Goal: Information Seeking & Learning: Check status

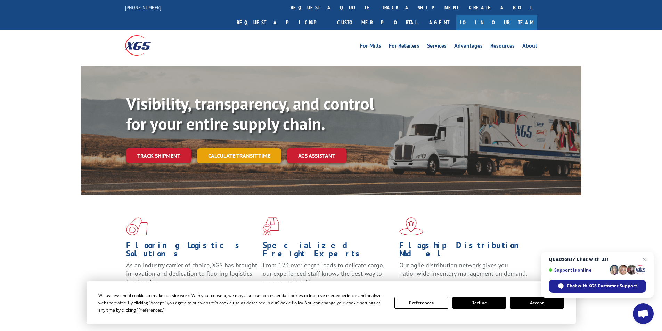
click at [250, 148] on link "Calculate transit time" at bounding box center [239, 155] width 84 height 15
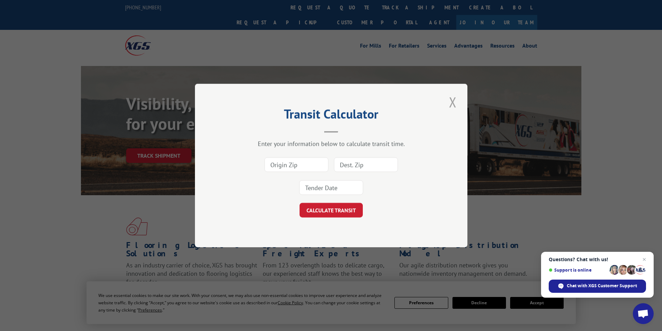
click at [450, 99] on button "Close modal" at bounding box center [453, 101] width 12 height 19
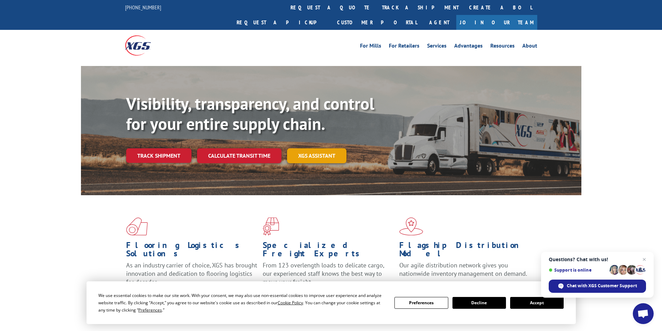
click at [324, 148] on link "XGS ASSISTANT" at bounding box center [316, 155] width 59 height 15
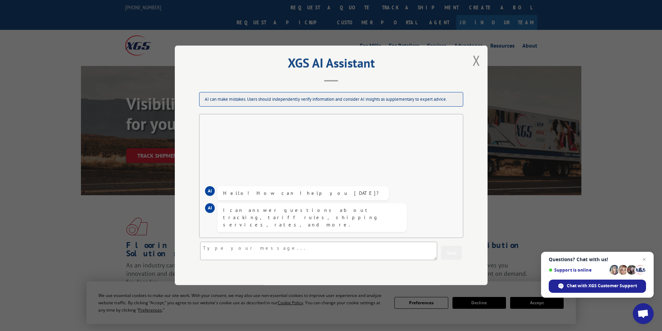
click at [480, 64] on div "XGS AI Assistant AI can make mistakes. Users should independently verify inform…" at bounding box center [331, 166] width 313 height 240
click at [475, 60] on button "Close modal" at bounding box center [477, 60] width 12 height 19
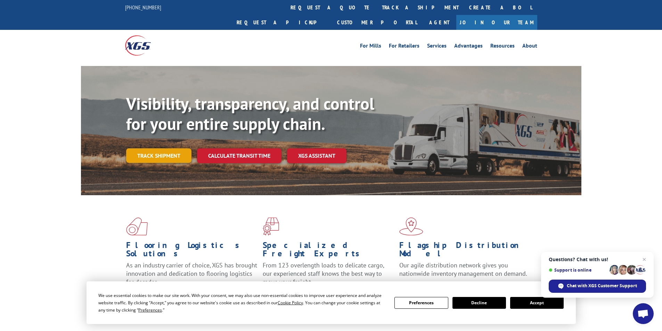
click at [164, 148] on link "Track shipment" at bounding box center [158, 155] width 65 height 15
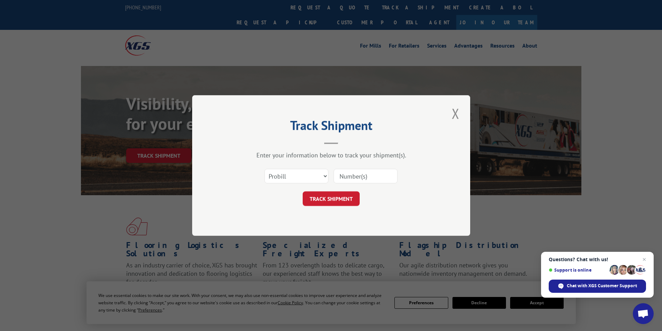
paste input "2817889"
type input "2817889"
click at [303, 174] on select "Select category... Probill BOL PO" at bounding box center [296, 176] width 64 height 15
select select "bol"
click at [264, 169] on select "Select category... Probill BOL PO" at bounding box center [296, 176] width 64 height 15
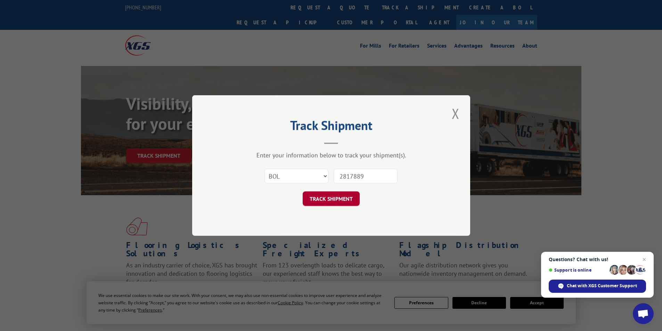
click at [352, 192] on button "TRACK SHIPMENT" at bounding box center [331, 198] width 57 height 15
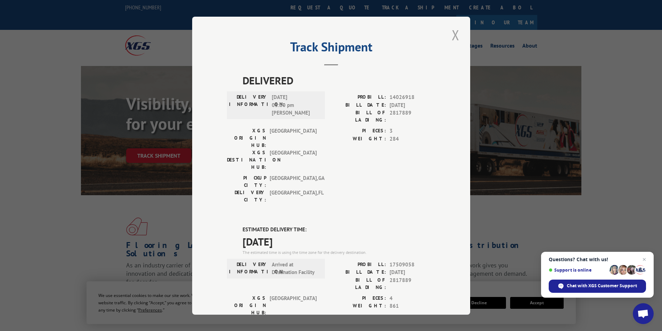
click at [450, 36] on button "Close modal" at bounding box center [456, 34] width 12 height 19
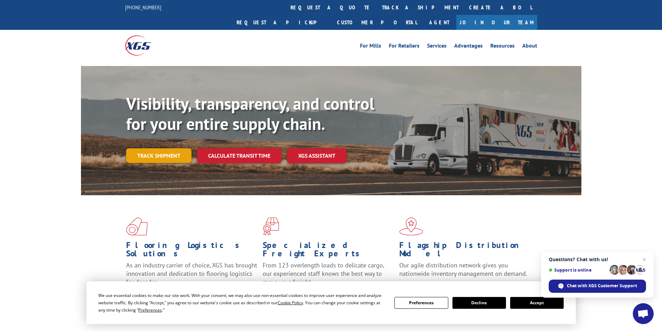
click at [166, 148] on link "Track shipment" at bounding box center [158, 155] width 65 height 15
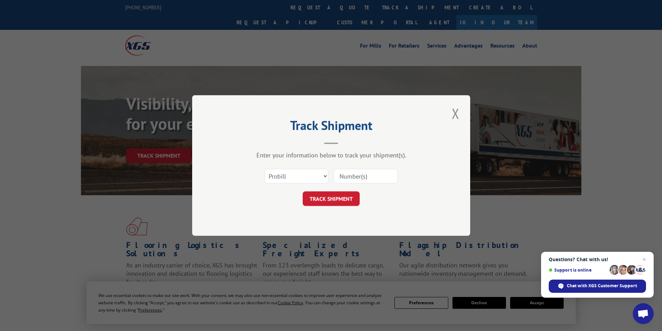
click at [368, 175] on input at bounding box center [366, 176] width 64 height 15
type input "2819394"
drag, startPoint x: 310, startPoint y: 178, endPoint x: 301, endPoint y: 181, distance: 10.3
click at [309, 178] on select "Select category... Probill BOL PO" at bounding box center [296, 176] width 64 height 15
select select "bol"
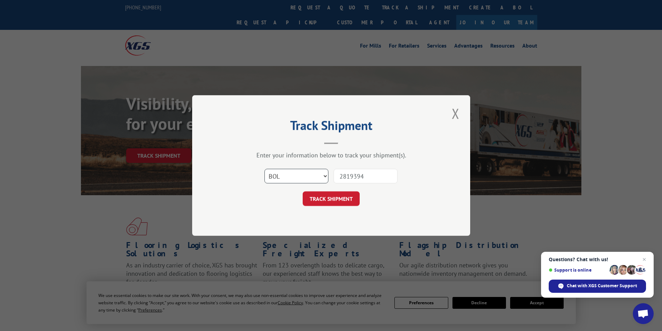
click at [264, 169] on select "Select category... Probill BOL PO" at bounding box center [296, 176] width 64 height 15
click at [324, 202] on button "TRACK SHIPMENT" at bounding box center [331, 198] width 57 height 15
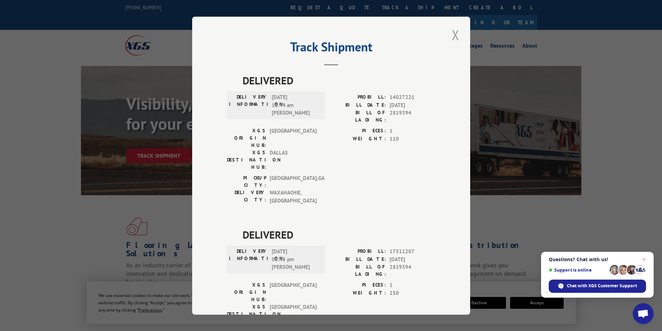
click at [452, 36] on button "Close modal" at bounding box center [456, 34] width 12 height 19
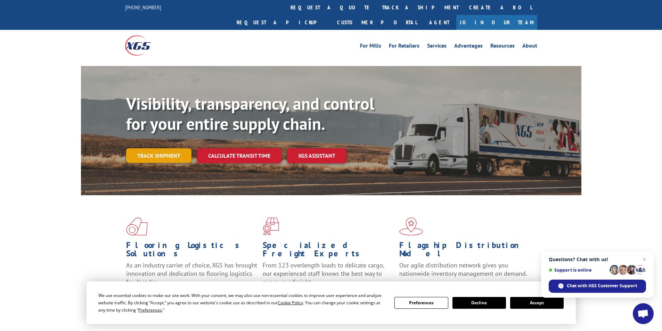
click at [174, 148] on link "Track shipment" at bounding box center [158, 155] width 65 height 15
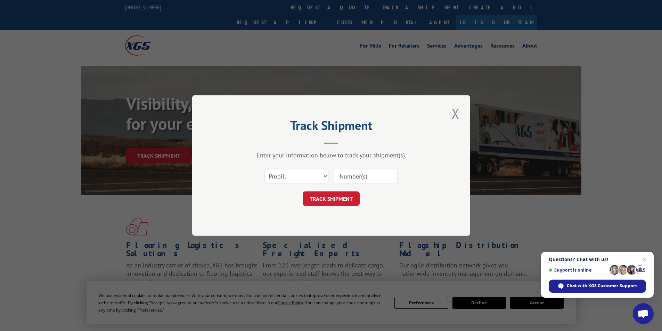
click at [361, 176] on input at bounding box center [366, 176] width 64 height 15
type input "2819918"
click at [290, 176] on select "Select category... Probill BOL PO" at bounding box center [296, 176] width 64 height 15
select select "bol"
click at [264, 169] on select "Select category... Probill BOL PO" at bounding box center [296, 176] width 64 height 15
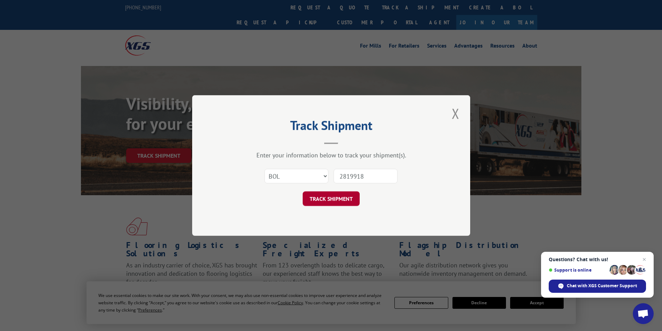
click at [319, 196] on button "TRACK SHIPMENT" at bounding box center [331, 198] width 57 height 15
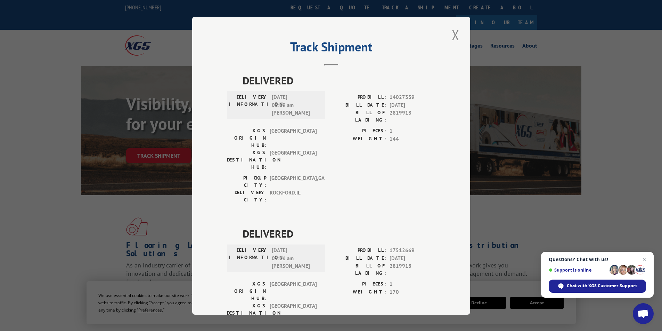
click at [455, 38] on button "Close modal" at bounding box center [456, 34] width 12 height 19
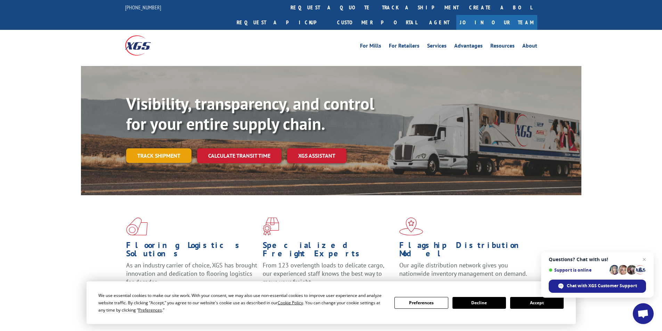
click at [158, 148] on link "Track shipment" at bounding box center [158, 155] width 65 height 15
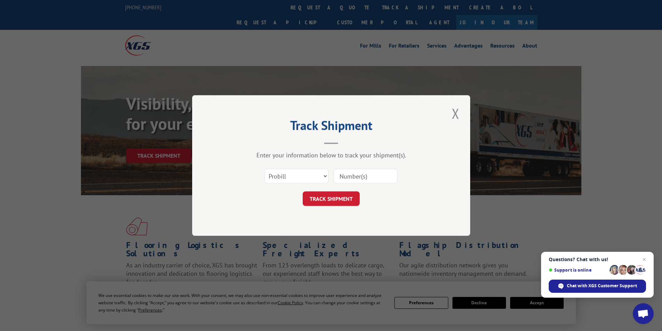
paste input "2823267"
type input "2823267"
click at [307, 180] on select "Select category... Probill BOL PO" at bounding box center [296, 176] width 64 height 15
select select "bol"
click at [264, 169] on select "Select category... Probill BOL PO" at bounding box center [296, 176] width 64 height 15
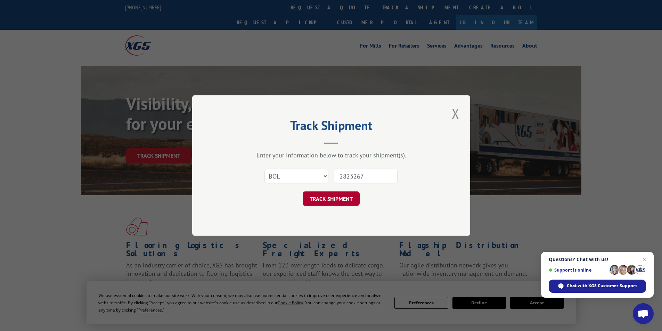
click at [321, 200] on button "TRACK SHIPMENT" at bounding box center [331, 198] width 57 height 15
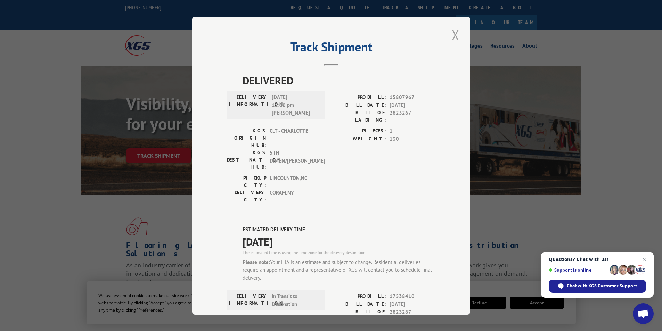
click at [456, 36] on button "Close modal" at bounding box center [456, 34] width 12 height 19
